Goal: Task Accomplishment & Management: Manage account settings

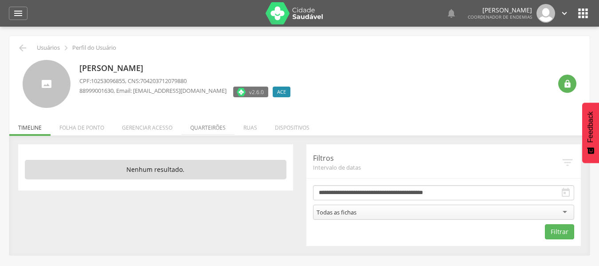
click at [206, 124] on li "Quarteirões" at bounding box center [207, 125] width 53 height 21
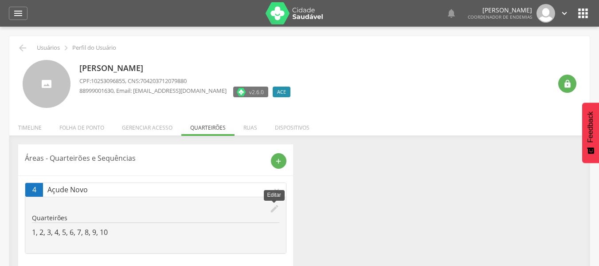
click at [274, 207] on icon "edit" at bounding box center [275, 209] width 10 height 10
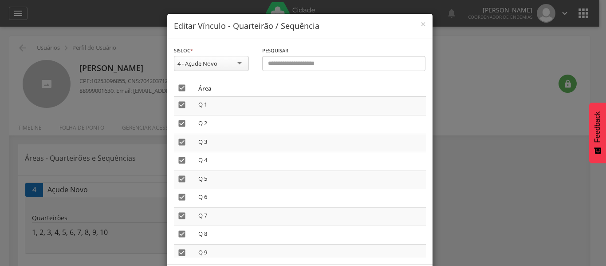
click at [179, 86] on icon "" at bounding box center [181, 87] width 9 height 9
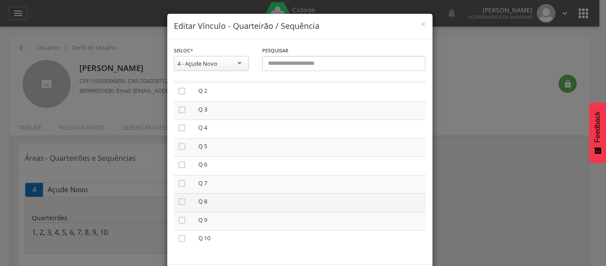
scroll to position [41, 0]
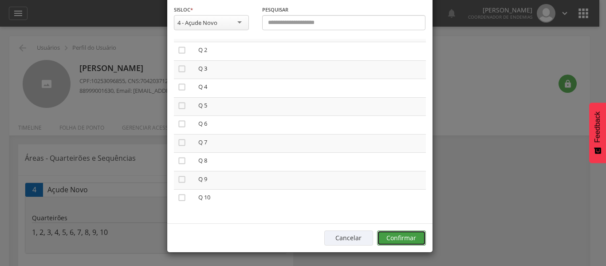
click at [396, 232] on button "Confirmar" at bounding box center [401, 237] width 49 height 15
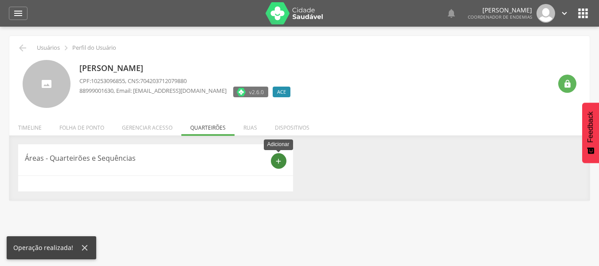
click at [280, 161] on icon "add" at bounding box center [279, 161] width 8 height 8
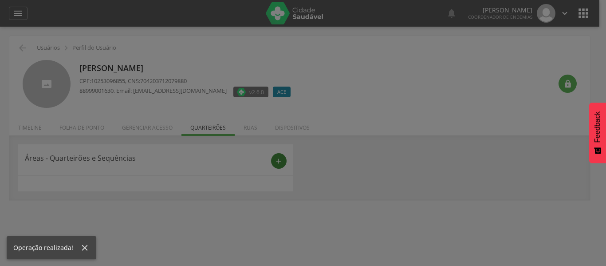
scroll to position [0, 0]
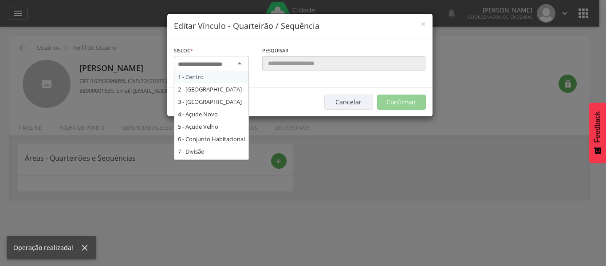
click at [235, 65] on div at bounding box center [211, 64] width 75 height 16
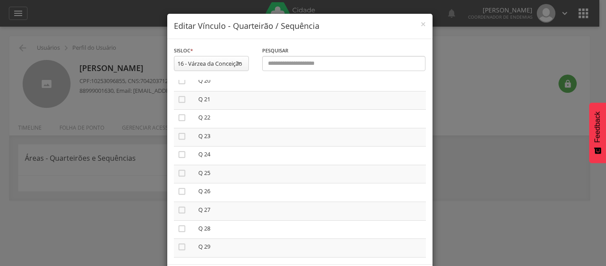
scroll to position [375, 0]
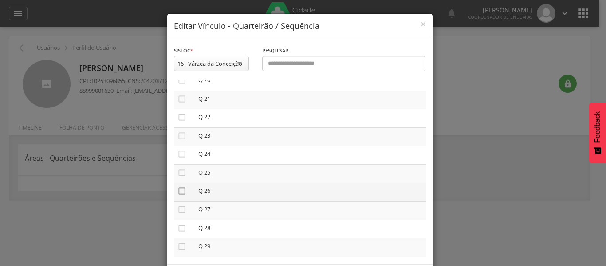
click at [177, 193] on icon "" at bounding box center [181, 190] width 9 height 9
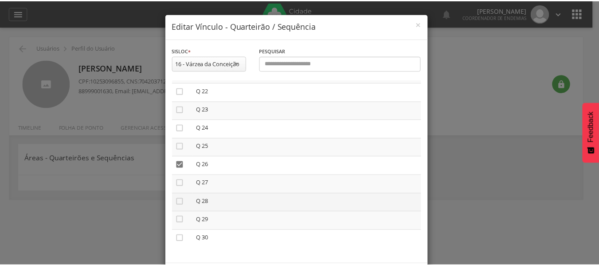
scroll to position [41, 0]
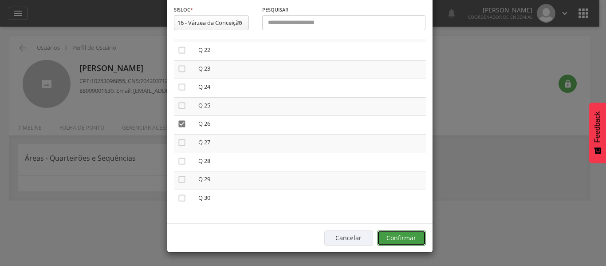
click at [409, 245] on button "Confirmar" at bounding box center [401, 237] width 49 height 15
